Goal: Information Seeking & Learning: Understand process/instructions

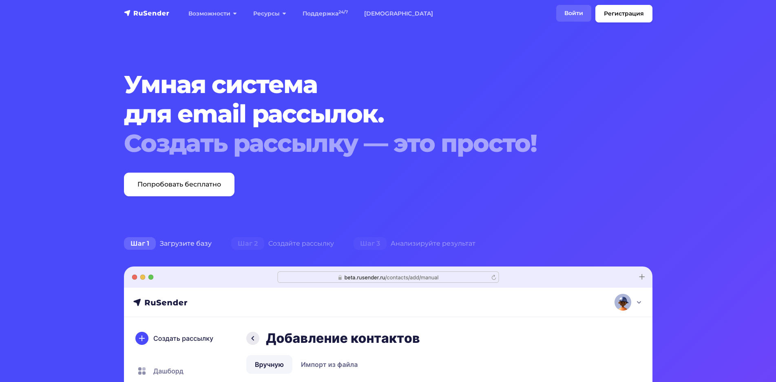
click at [578, 13] on link "Войти" at bounding box center [573, 13] width 35 height 17
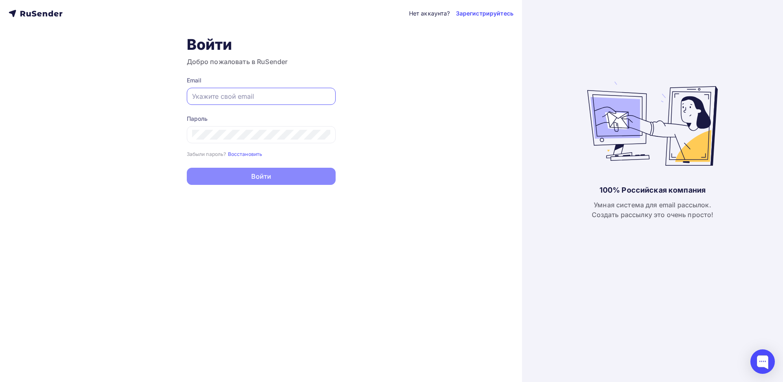
click at [251, 96] on input "text" at bounding box center [261, 96] width 138 height 10
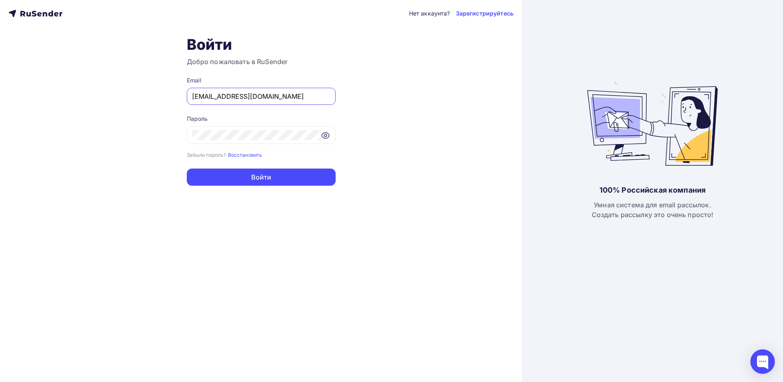
type input "[EMAIL_ADDRESS][DOMAIN_NAME]"
click at [261, 166] on form "Email sviridenko@ucoz-team.net Пароль Забыли пароль? Восстановить Забыли пароль…" at bounding box center [261, 130] width 149 height 109
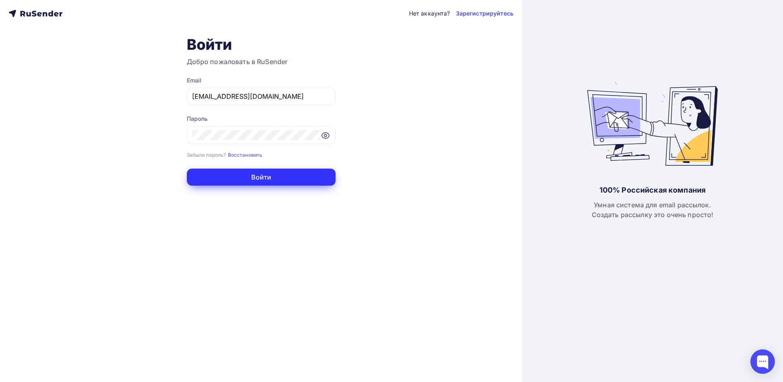
click at [263, 170] on button "Войти" at bounding box center [261, 176] width 149 height 17
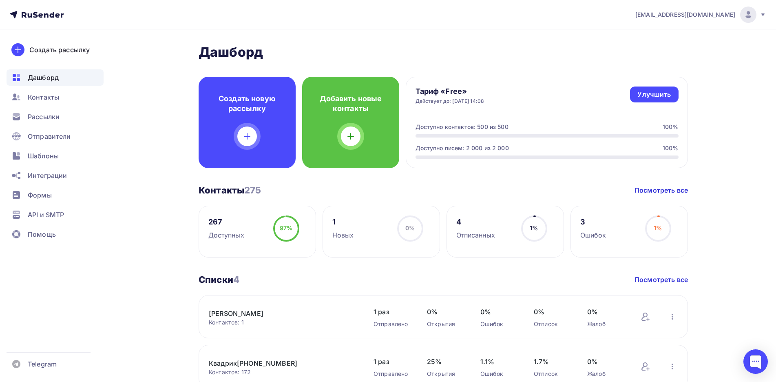
click at [759, 15] on icon at bounding box center [762, 14] width 7 height 7
click at [61, 130] on div "Отправители" at bounding box center [55, 136] width 97 height 16
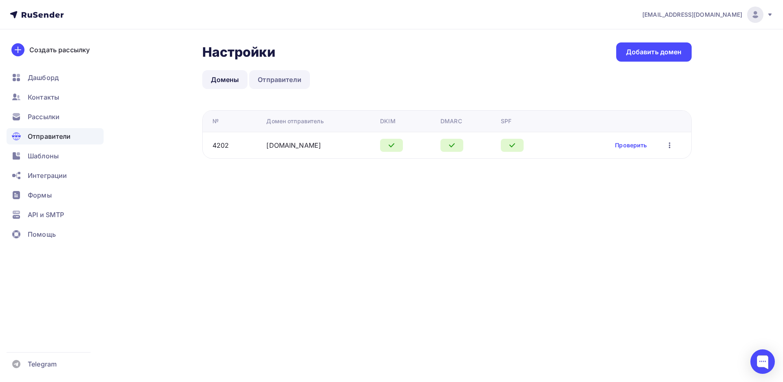
click at [287, 83] on link "Отправители" at bounding box center [279, 79] width 61 height 19
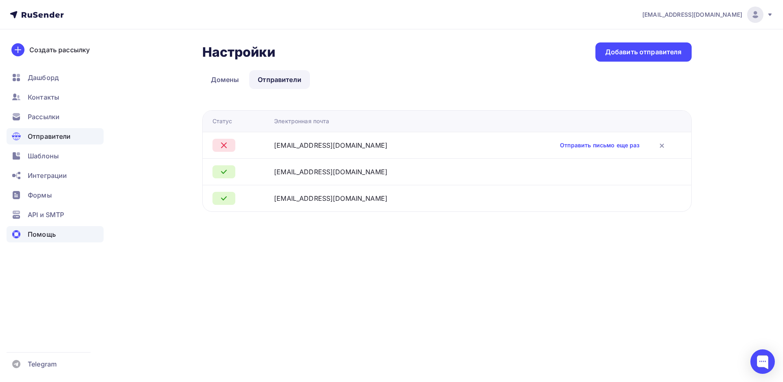
click at [42, 234] on span "Помощь" at bounding box center [42, 234] width 28 height 10
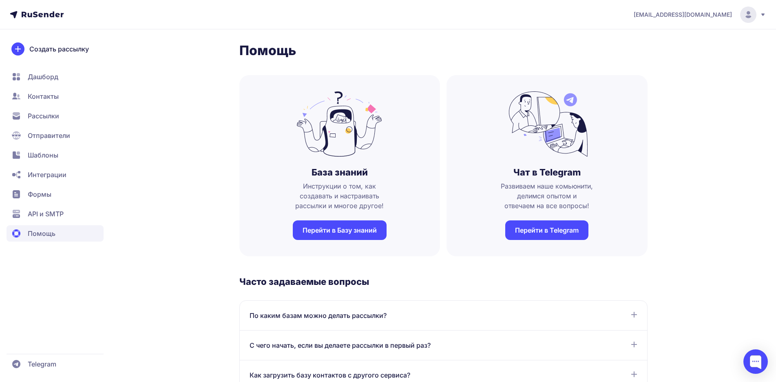
click at [349, 228] on link "Перейти в Базу знаний" at bounding box center [340, 230] width 94 height 20
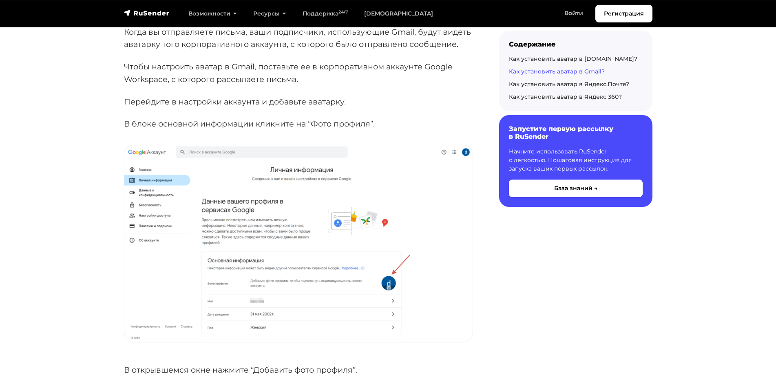
scroll to position [1788, 0]
